Goal: Check status: Check status

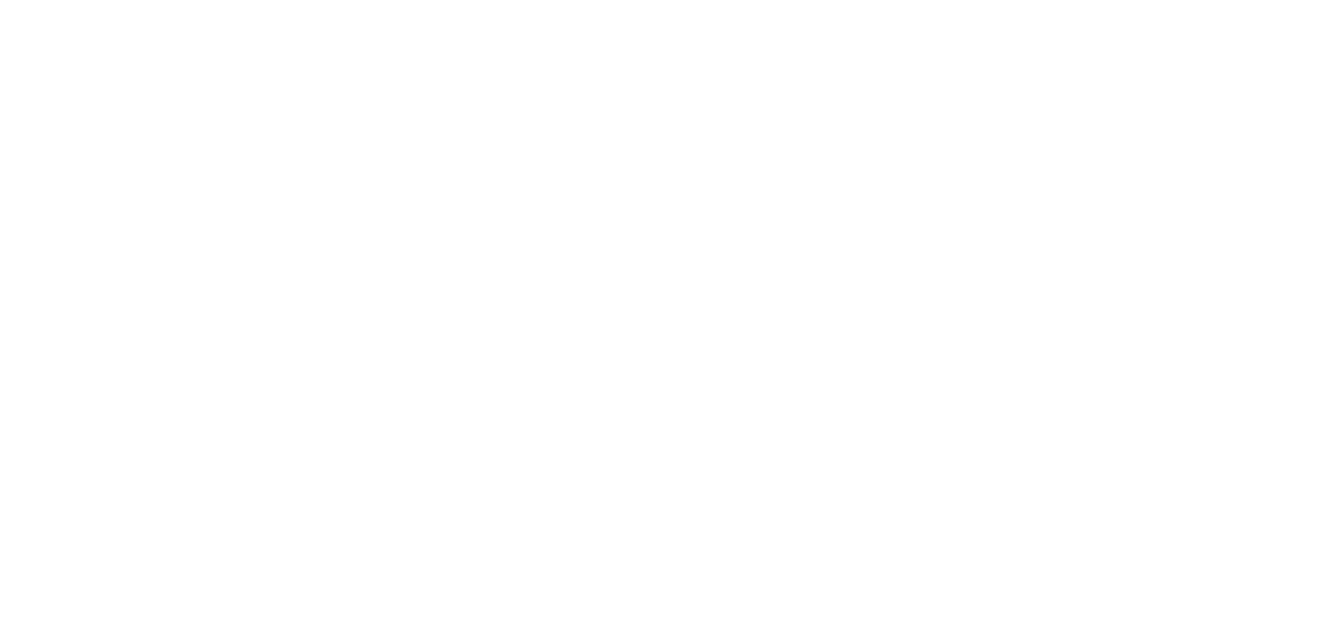
select select "1: 1"
select select "2: 6"
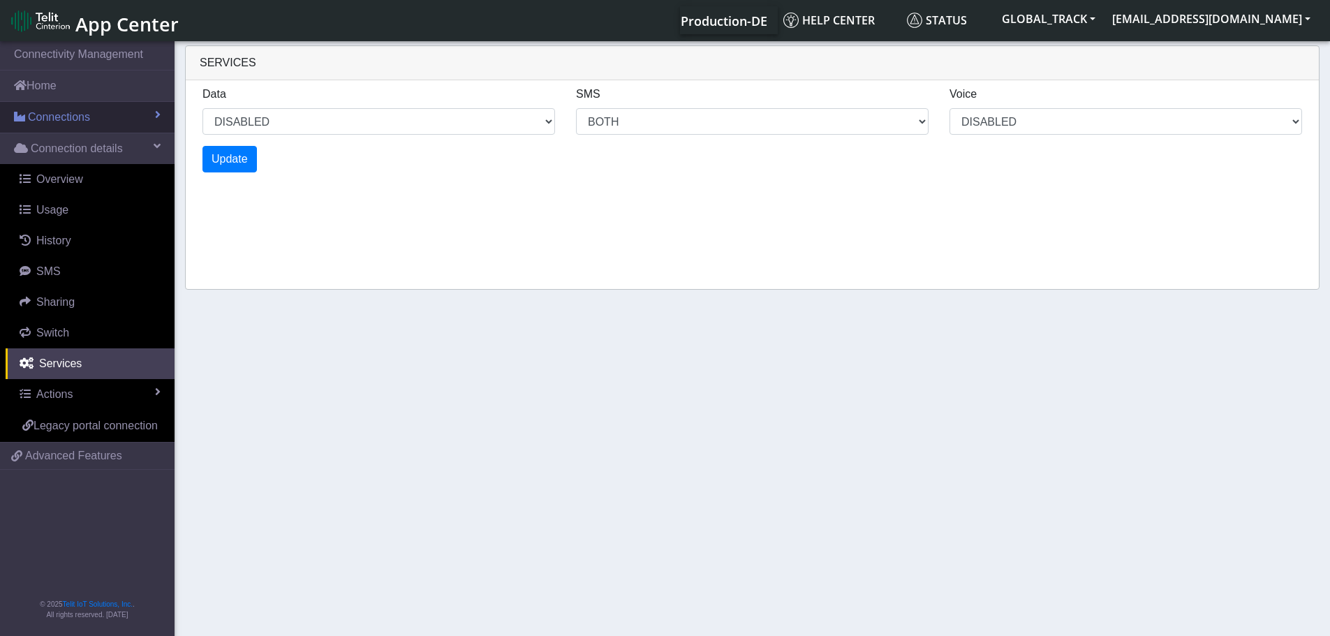
click at [105, 125] on link "Connections" at bounding box center [87, 117] width 175 height 31
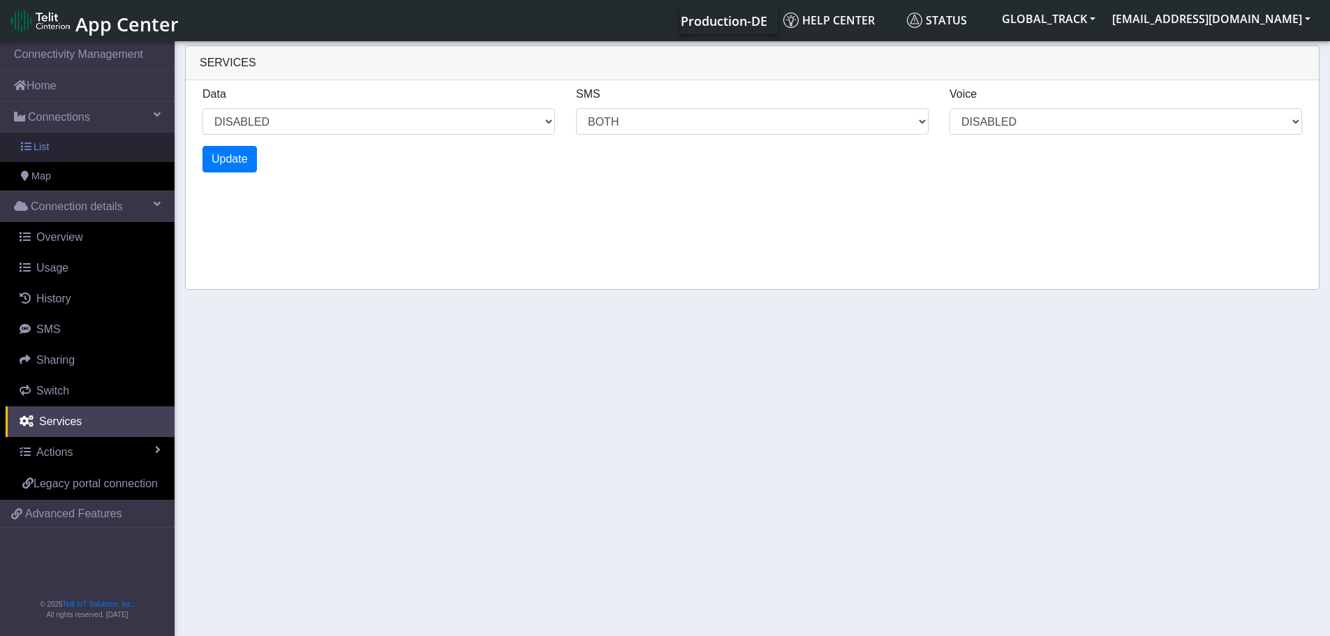
click at [78, 152] on link "List" at bounding box center [87, 147] width 175 height 29
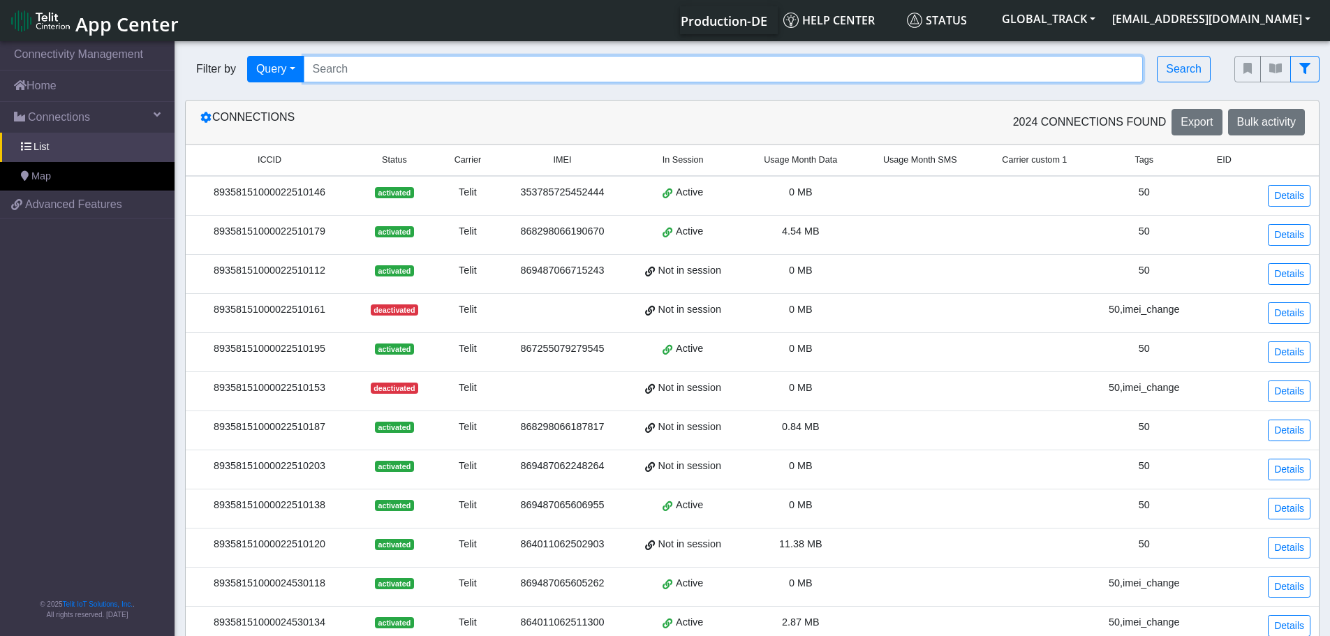
click at [388, 67] on input "Search..." at bounding box center [724, 69] width 840 height 27
paste input "864011062501244"
type input "864011062501244"
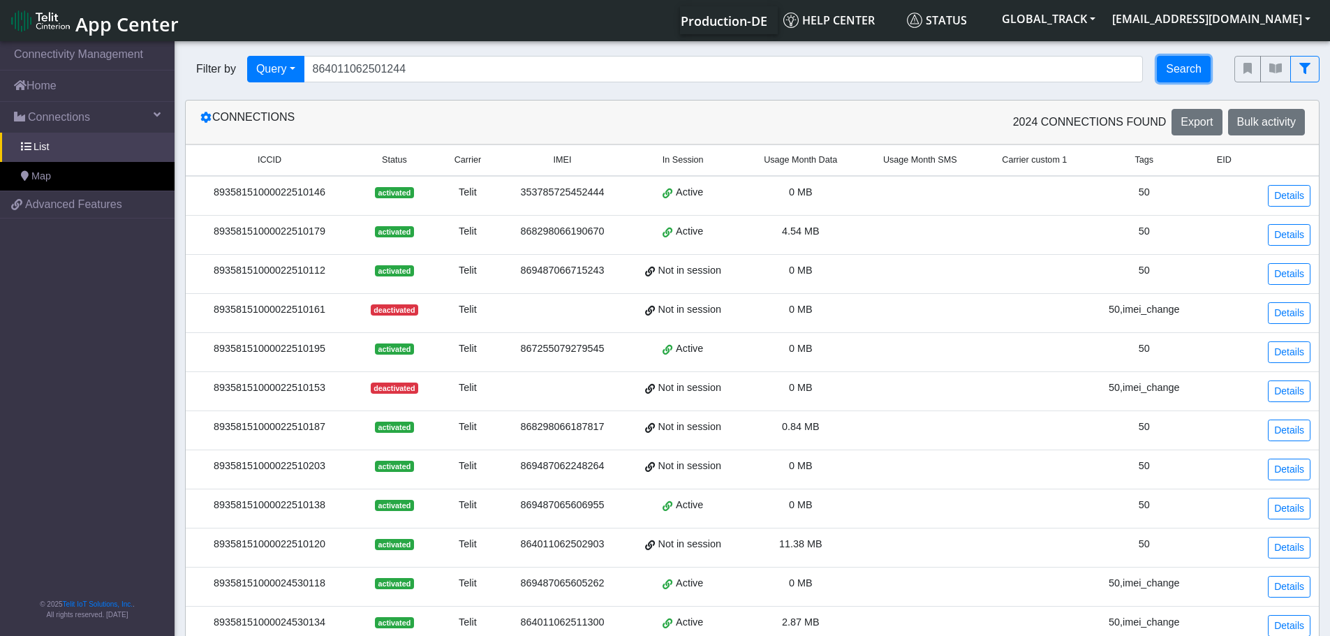
click at [1175, 72] on button "Search" at bounding box center [1184, 69] width 54 height 27
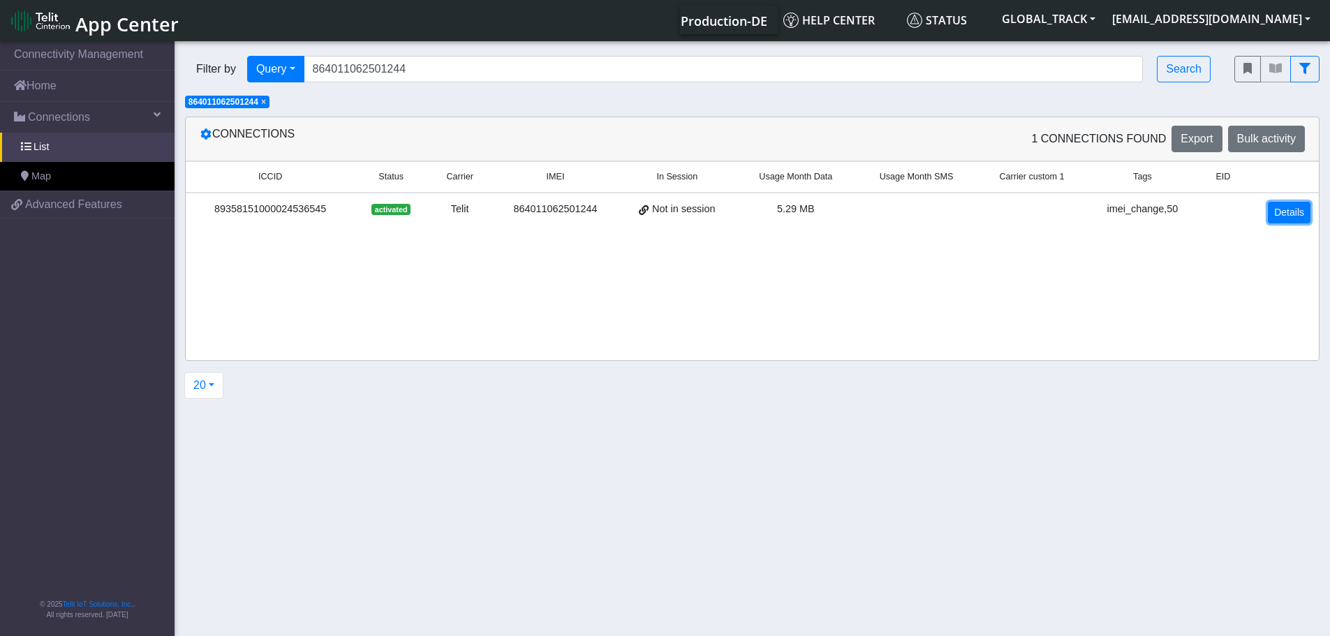
click at [1278, 212] on link "Details" at bounding box center [1289, 213] width 43 height 22
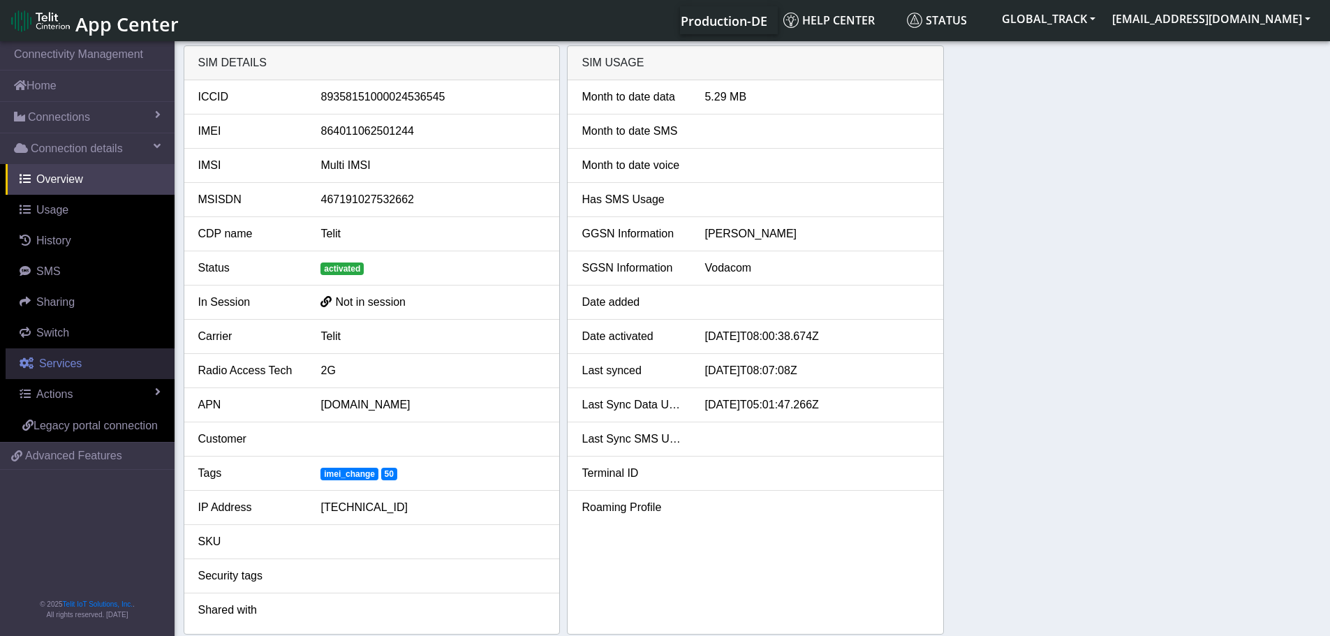
click at [76, 366] on span "Services" at bounding box center [60, 363] width 43 height 12
select select "2: 6"
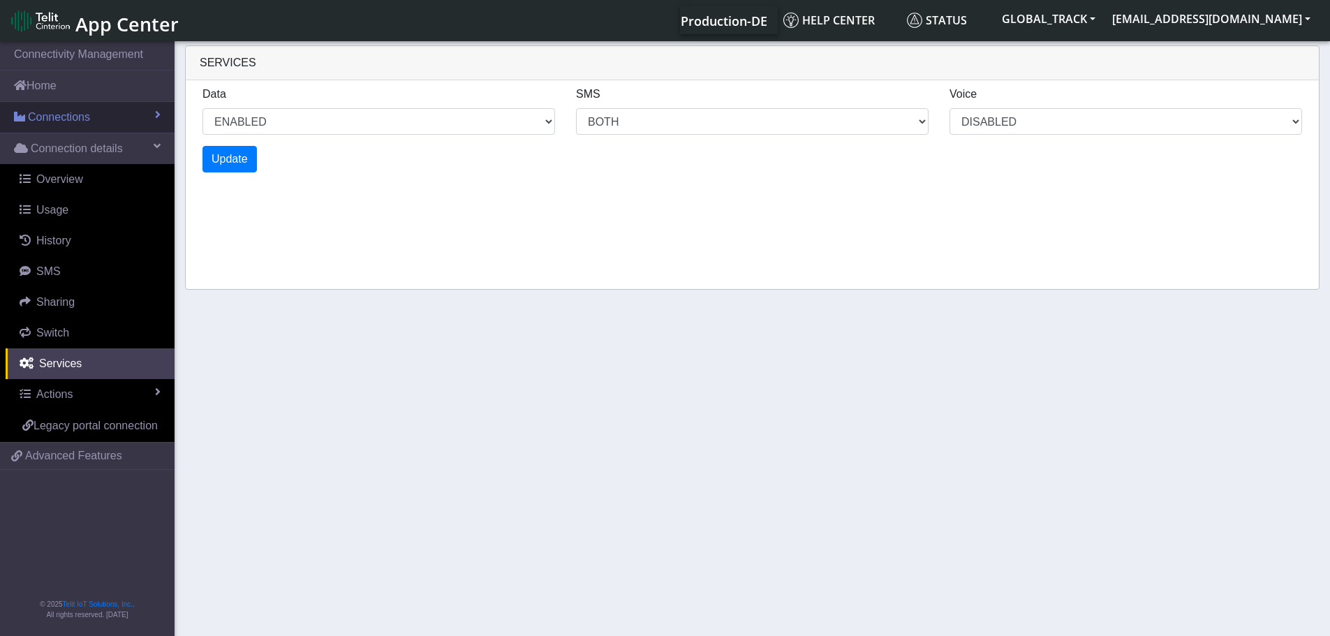
click at [94, 112] on link "Connections" at bounding box center [87, 117] width 175 height 31
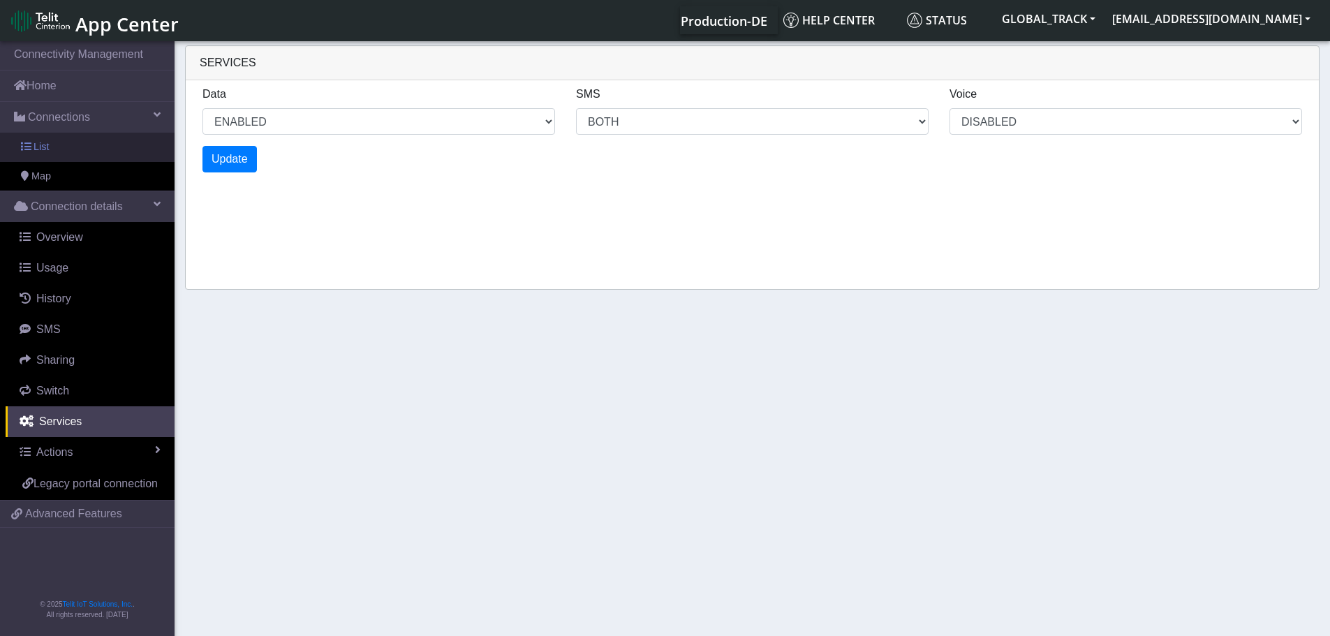
click at [98, 142] on link "List" at bounding box center [87, 147] width 175 height 29
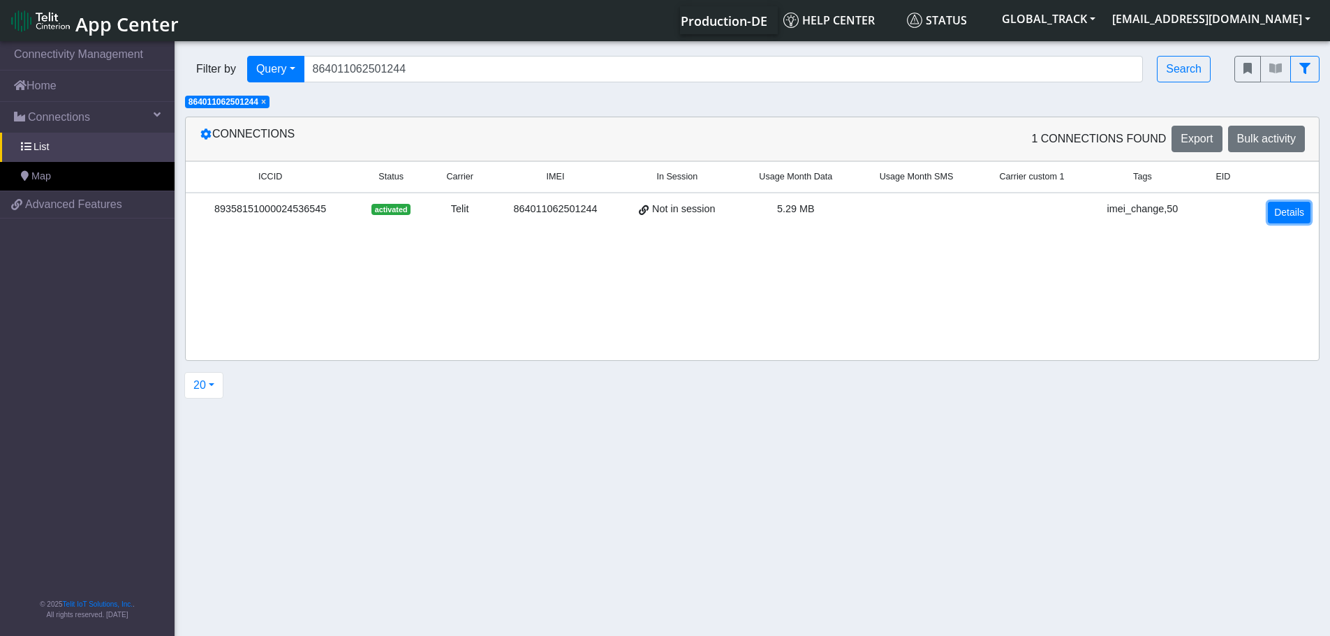
click at [1283, 221] on link "Details" at bounding box center [1289, 213] width 43 height 22
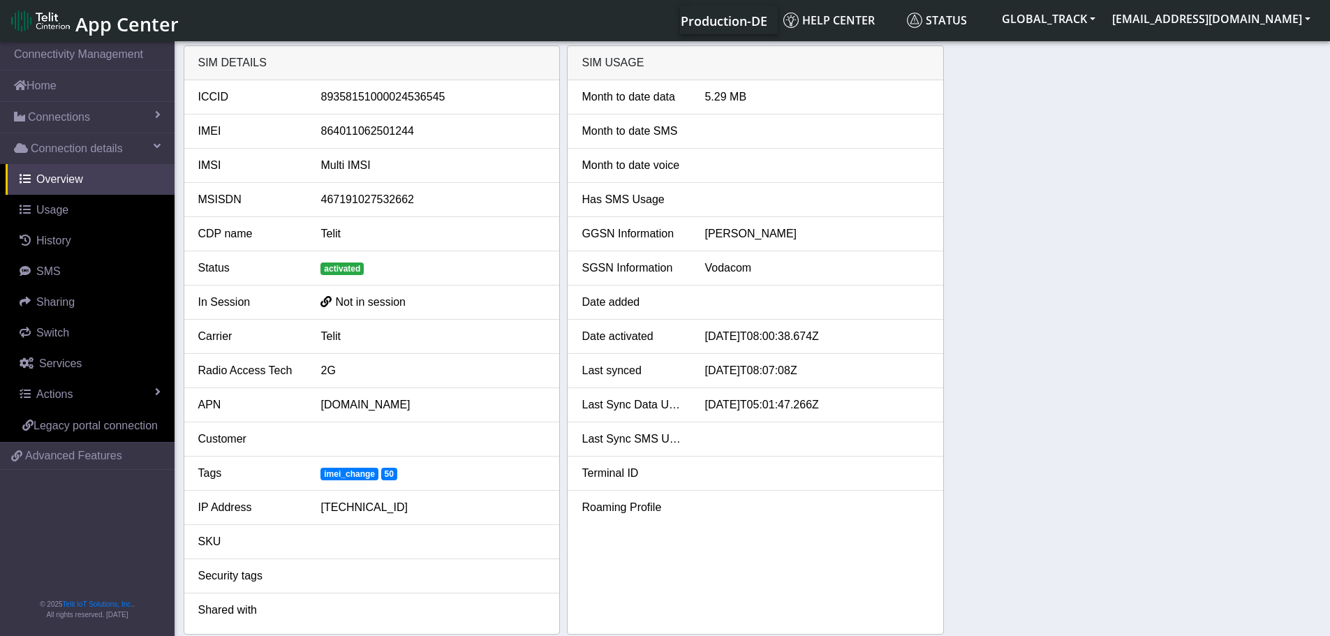
drag, startPoint x: 818, startPoint y: 368, endPoint x: 571, endPoint y: 370, distance: 246.5
click at [571, 370] on div "Last synced [DATE]T08:07:08Z" at bounding box center [755, 370] width 369 height 17
drag, startPoint x: 848, startPoint y: 400, endPoint x: 574, endPoint y: 374, distance: 275.7
click at [574, 374] on ul "Month to date data 5.29 MB Month to date SMS Month to date voice Has SMS Usage …" at bounding box center [756, 302] width 376 height 444
copy ul "Last synced [DATE]T08:07:08Z Last Sync Data Usage [DATE]T05:01:47.266Z"
